Goal: Task Accomplishment & Management: Manage account settings

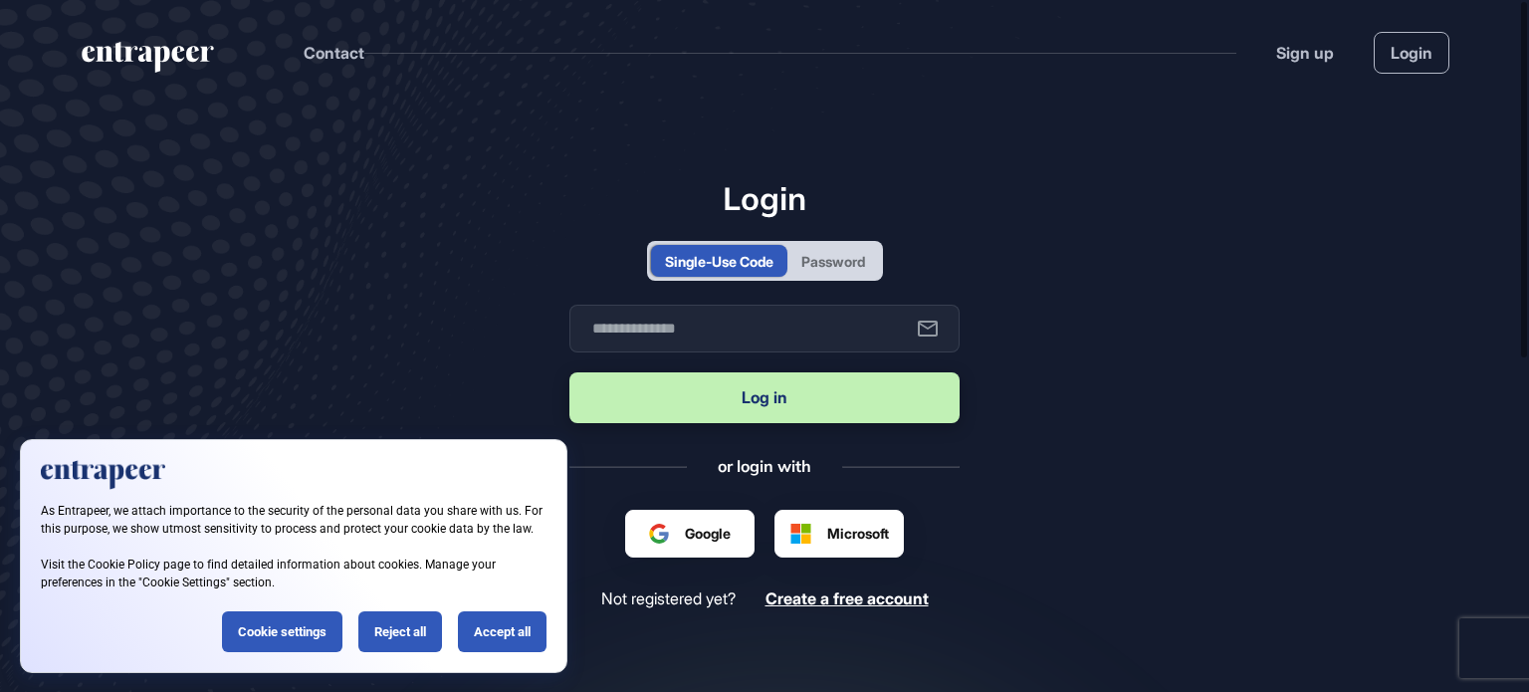
click at [831, 536] on span "Microsoft" at bounding box center [858, 533] width 62 height 21
click at [1376, 42] on link "Login" at bounding box center [1412, 53] width 76 height 42
click at [859, 266] on div "Password" at bounding box center [834, 261] width 64 height 21
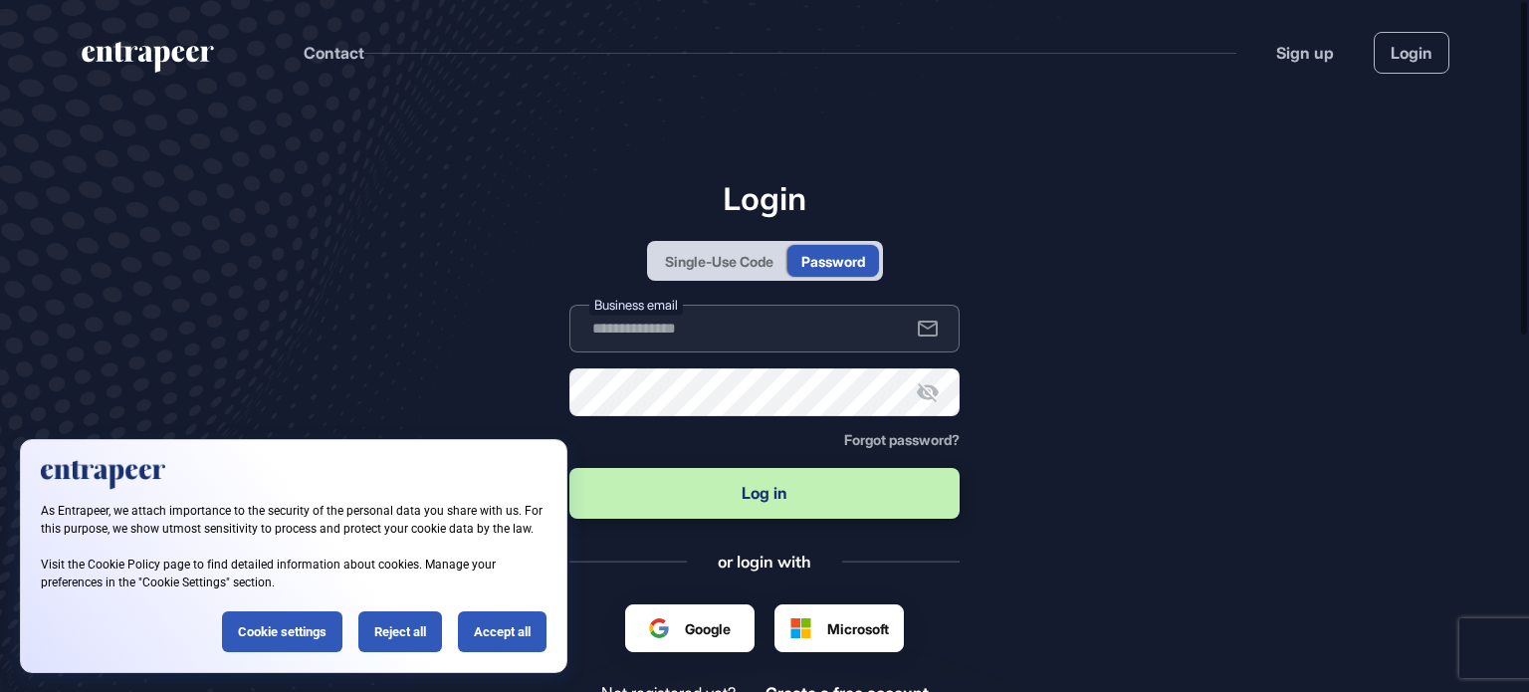
click at [768, 350] on input "text" at bounding box center [765, 329] width 390 height 48
type input "**********"
click at [751, 496] on button "Log in" at bounding box center [765, 493] width 390 height 51
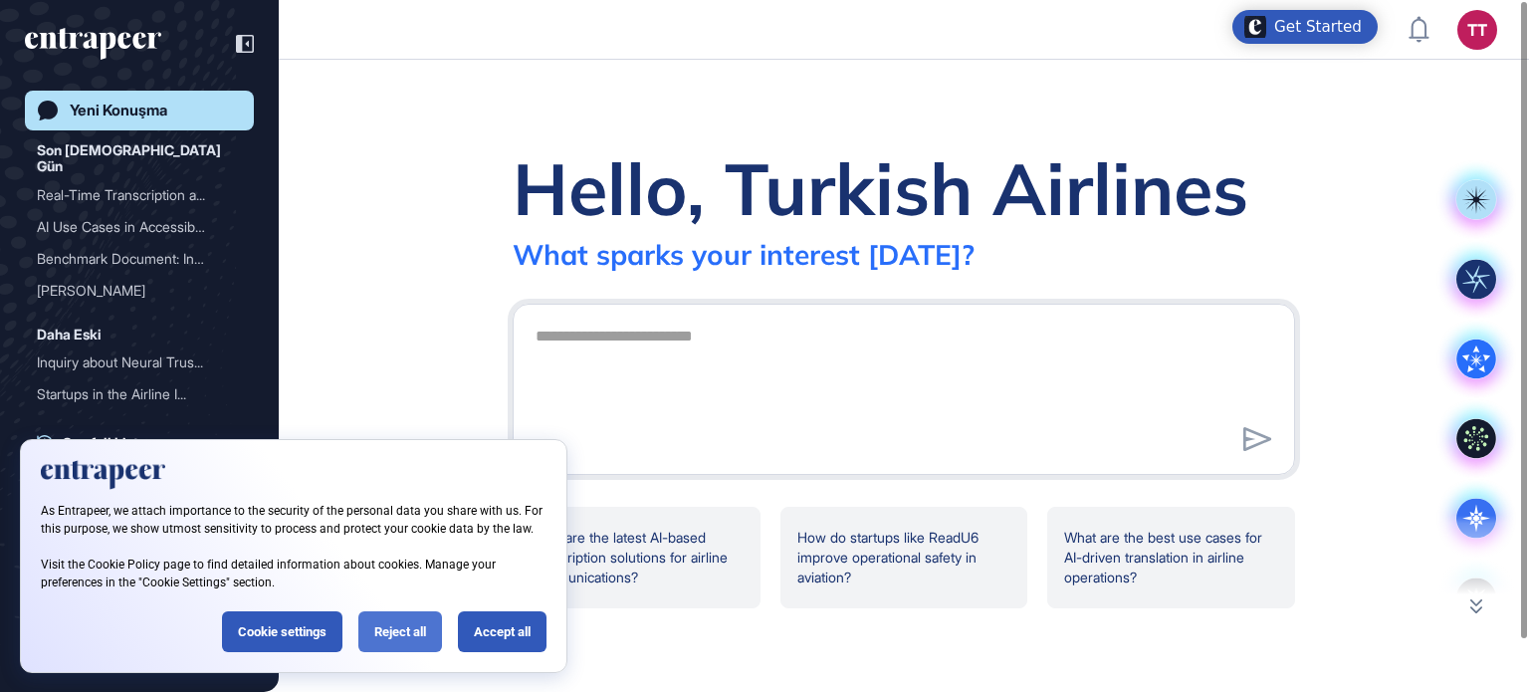
click at [369, 642] on div "Reject all" at bounding box center [400, 631] width 84 height 41
